Goal: Transaction & Acquisition: Register for event/course

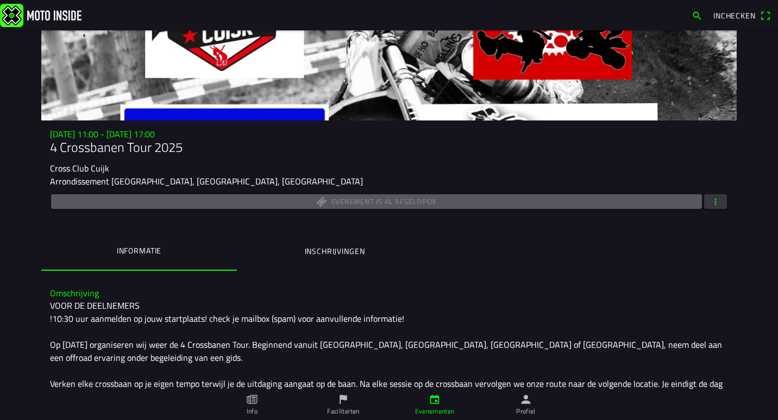
scroll to position [54, 0]
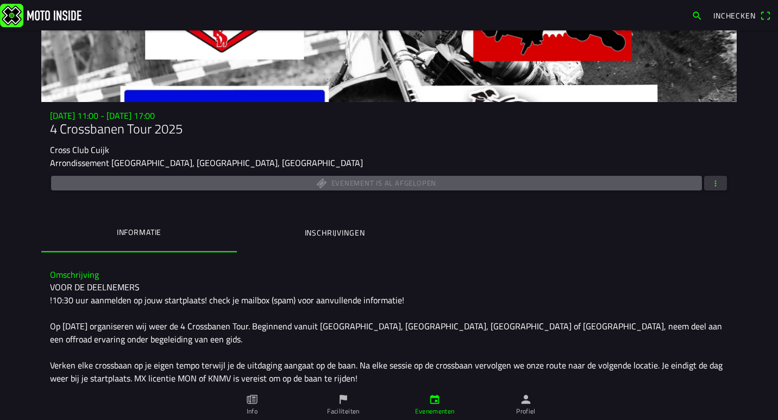
click at [428, 405] on icon "calendar" at bounding box center [434, 400] width 12 height 12
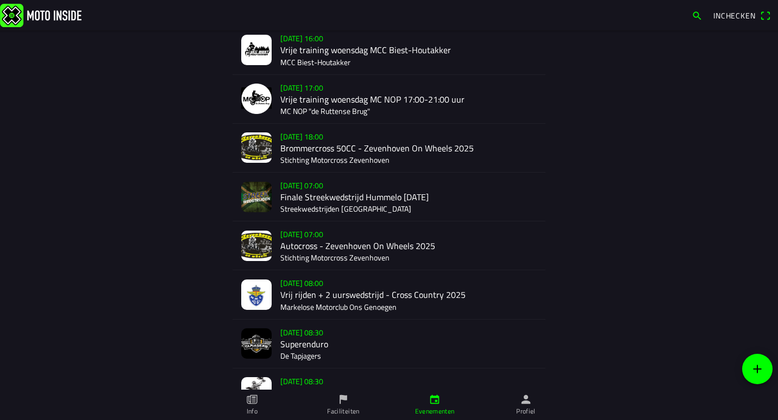
scroll to position [289, 0]
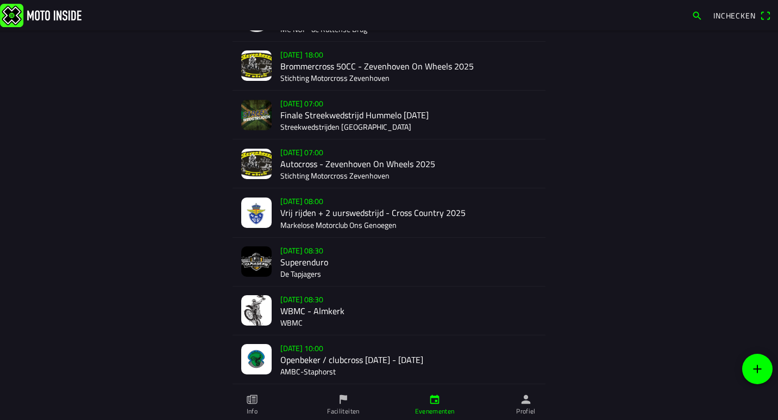
click at [386, 211] on div "[DATE] 08:00 Vrij rijden + 2 uurswedstrijd - Cross Country 2025 Markelose Motor…" at bounding box center [408, 212] width 256 height 48
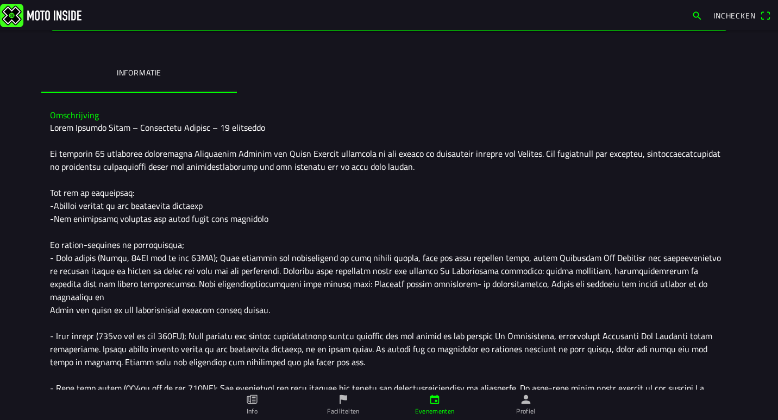
scroll to position [307, 0]
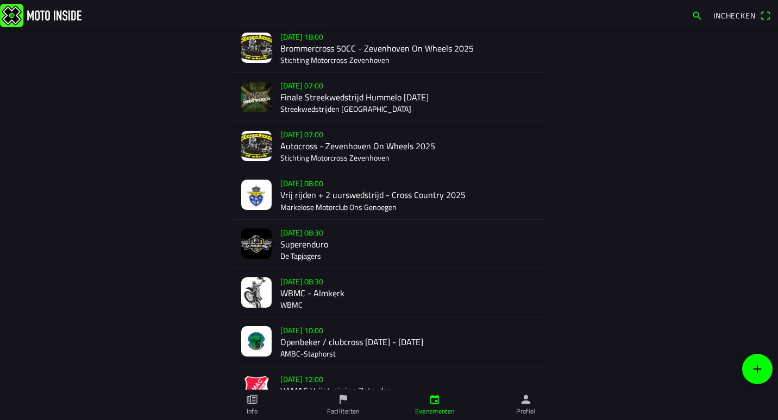
scroll to position [326, 0]
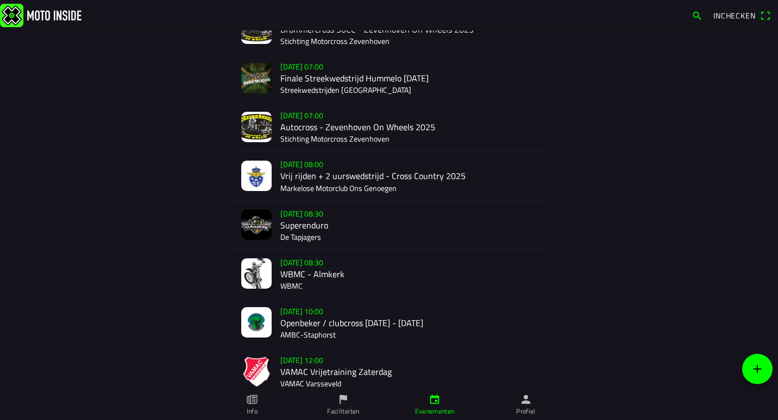
click at [320, 176] on div "[DATE] 08:00 Vrij rijden + 2 uurswedstrijd - Cross Country 2025 Markelose Motor…" at bounding box center [408, 175] width 256 height 48
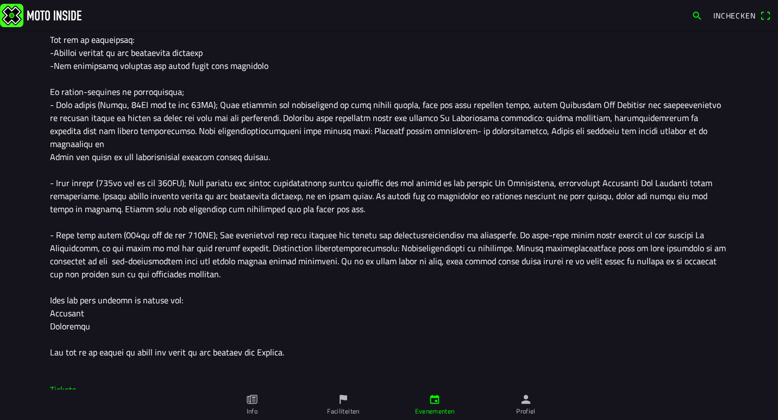
scroll to position [380, 0]
